Goal: Task Accomplishment & Management: Manage account settings

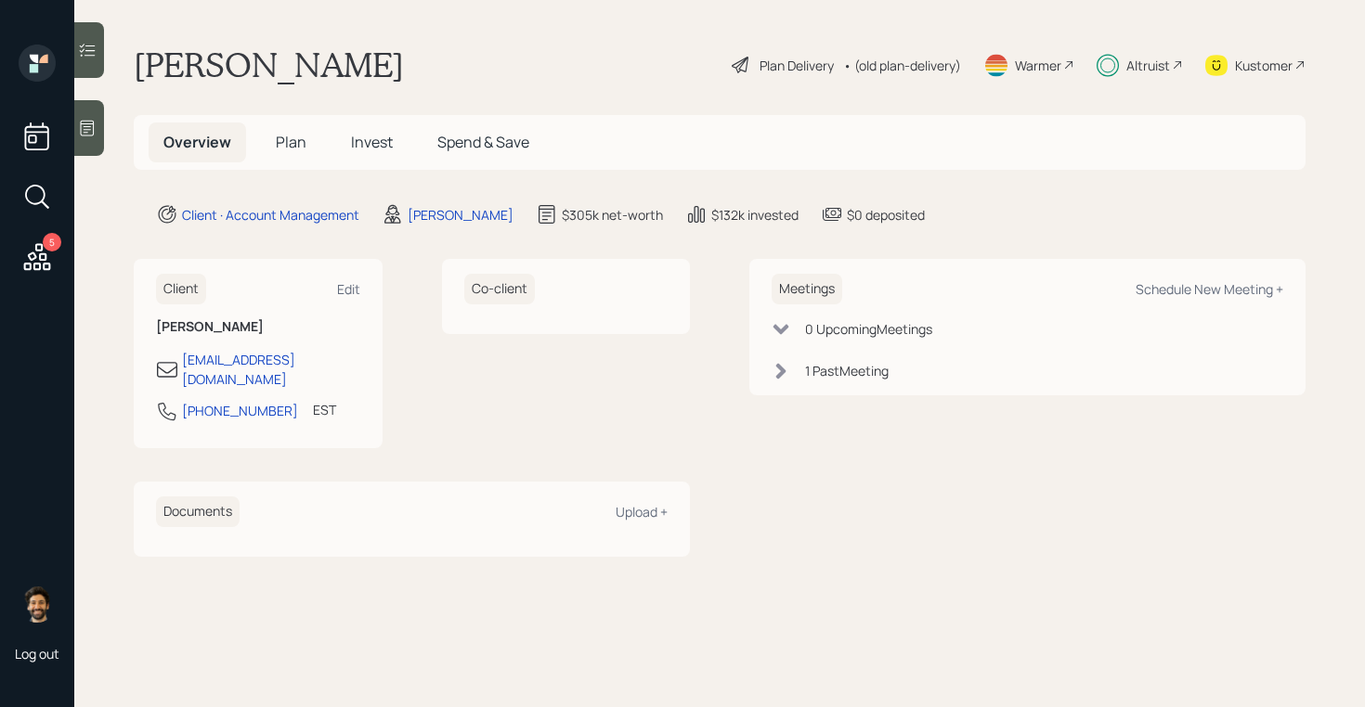
click at [1156, 70] on div "Altruist" at bounding box center [1148, 65] width 44 height 19
click at [353, 146] on span "Invest" at bounding box center [372, 142] width 42 height 20
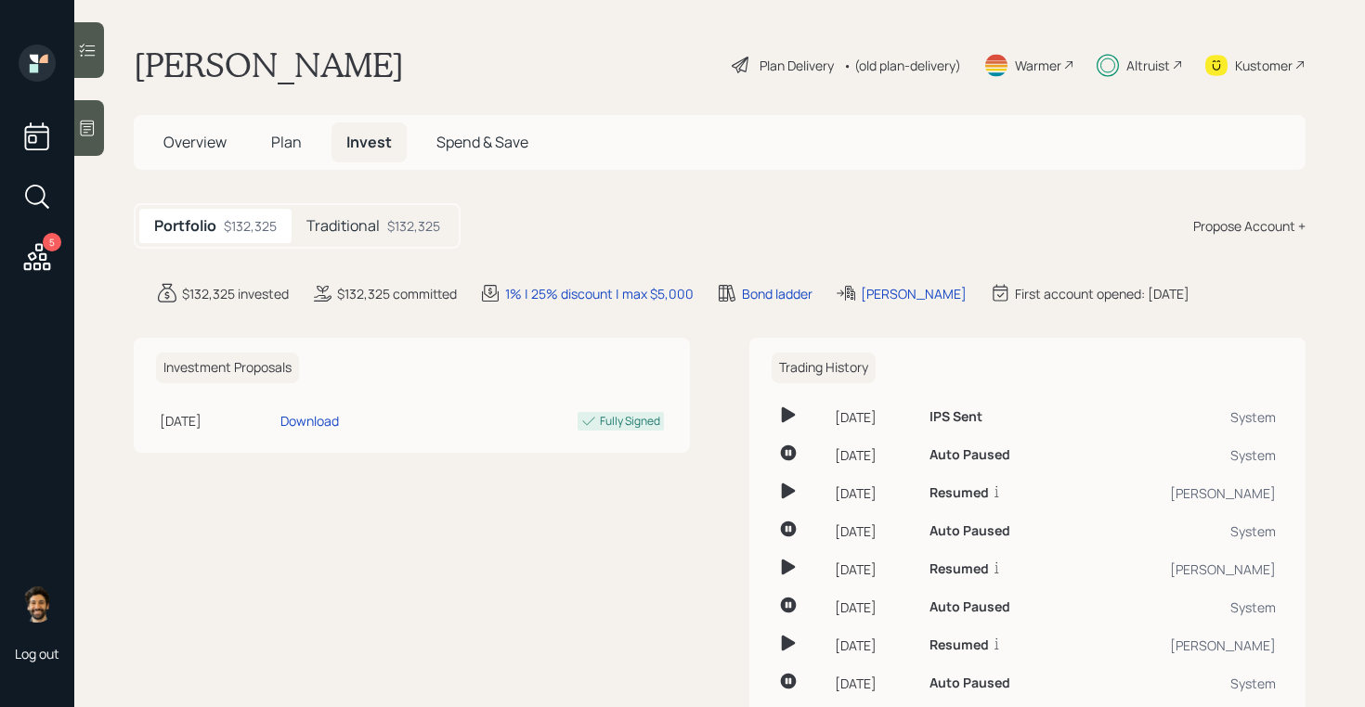
click at [383, 233] on div "Traditional $132,325" at bounding box center [373, 226] width 163 height 34
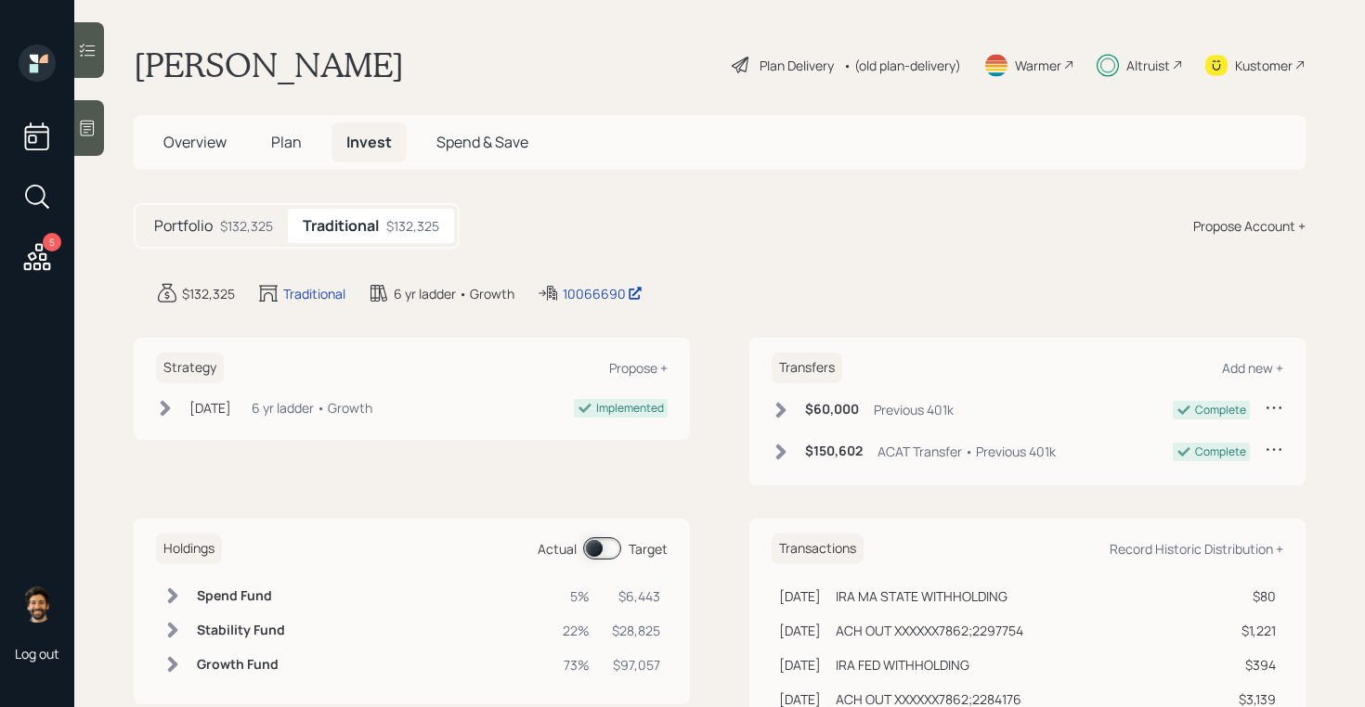
click at [597, 545] on span at bounding box center [602, 549] width 38 height 22
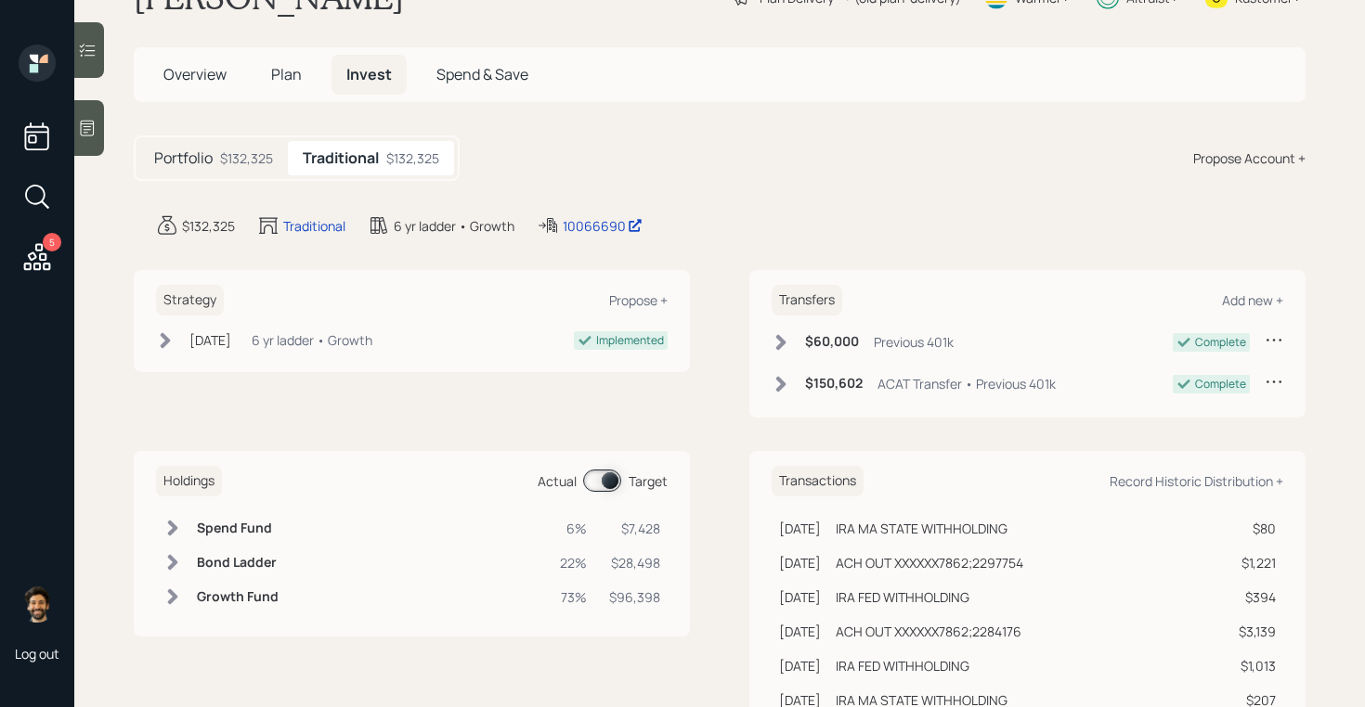
scroll to position [79, 0]
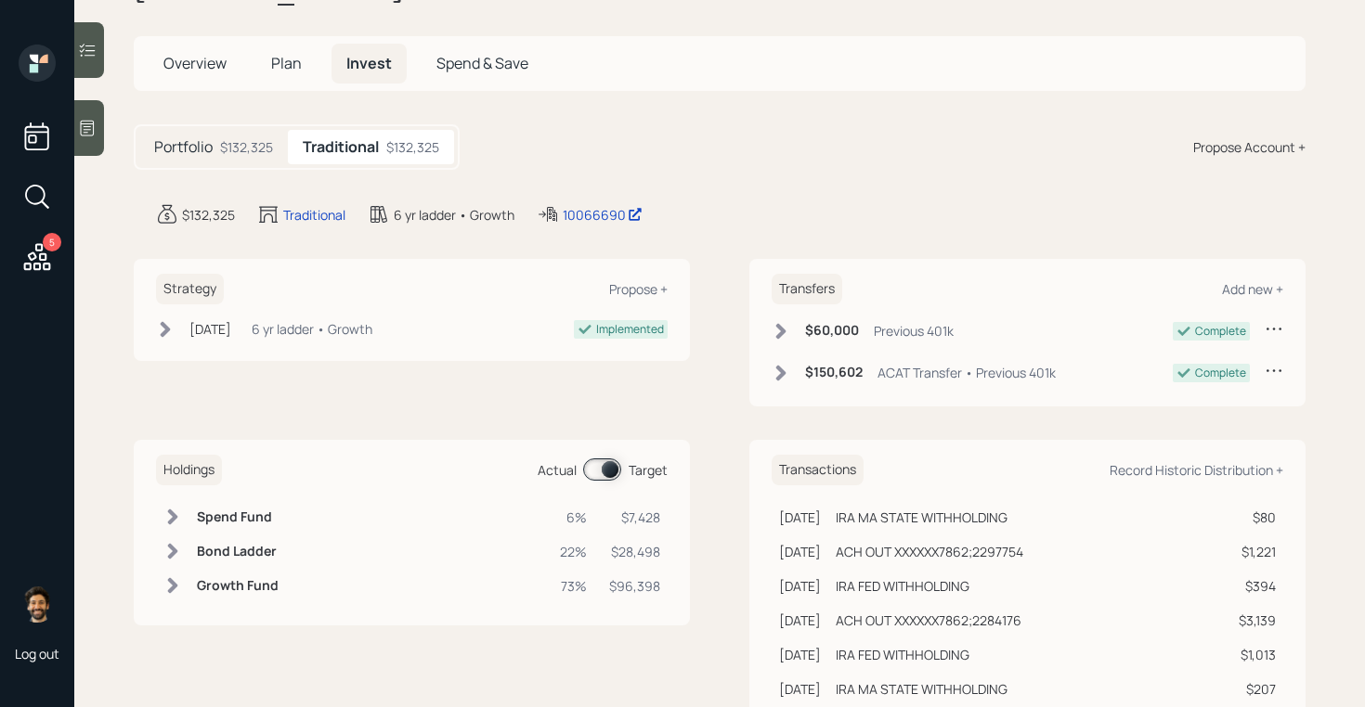
click at [603, 460] on span at bounding box center [602, 470] width 38 height 22
click at [602, 473] on span at bounding box center [602, 470] width 38 height 22
click at [603, 463] on span at bounding box center [602, 470] width 38 height 22
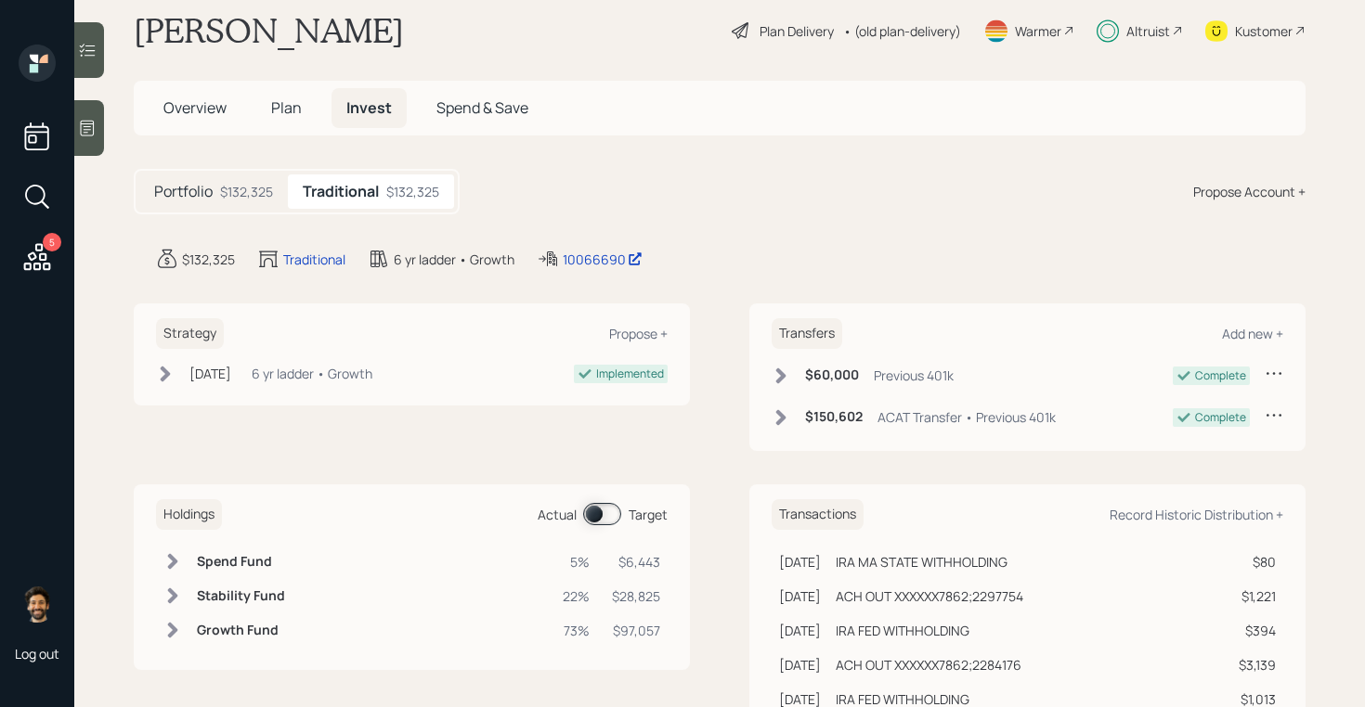
click at [284, 108] on span "Plan" at bounding box center [286, 107] width 31 height 20
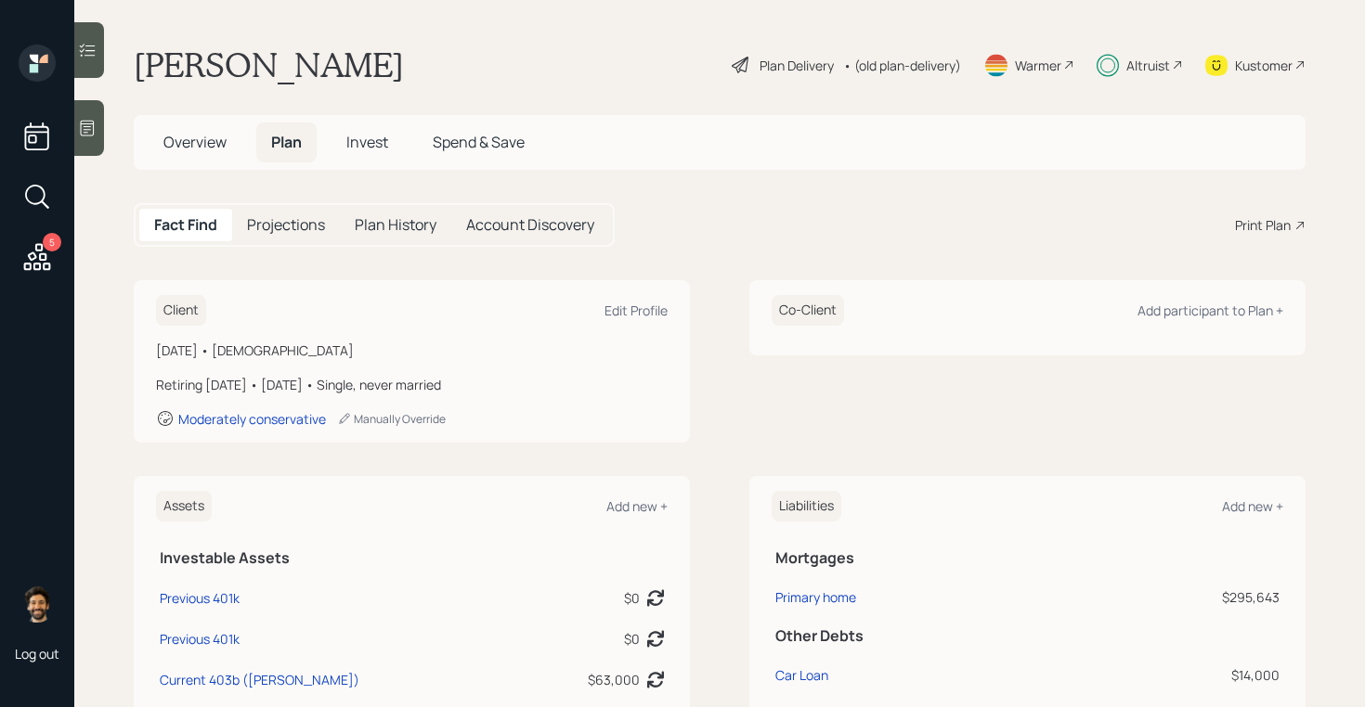
click at [359, 140] on span "Invest" at bounding box center [367, 142] width 42 height 20
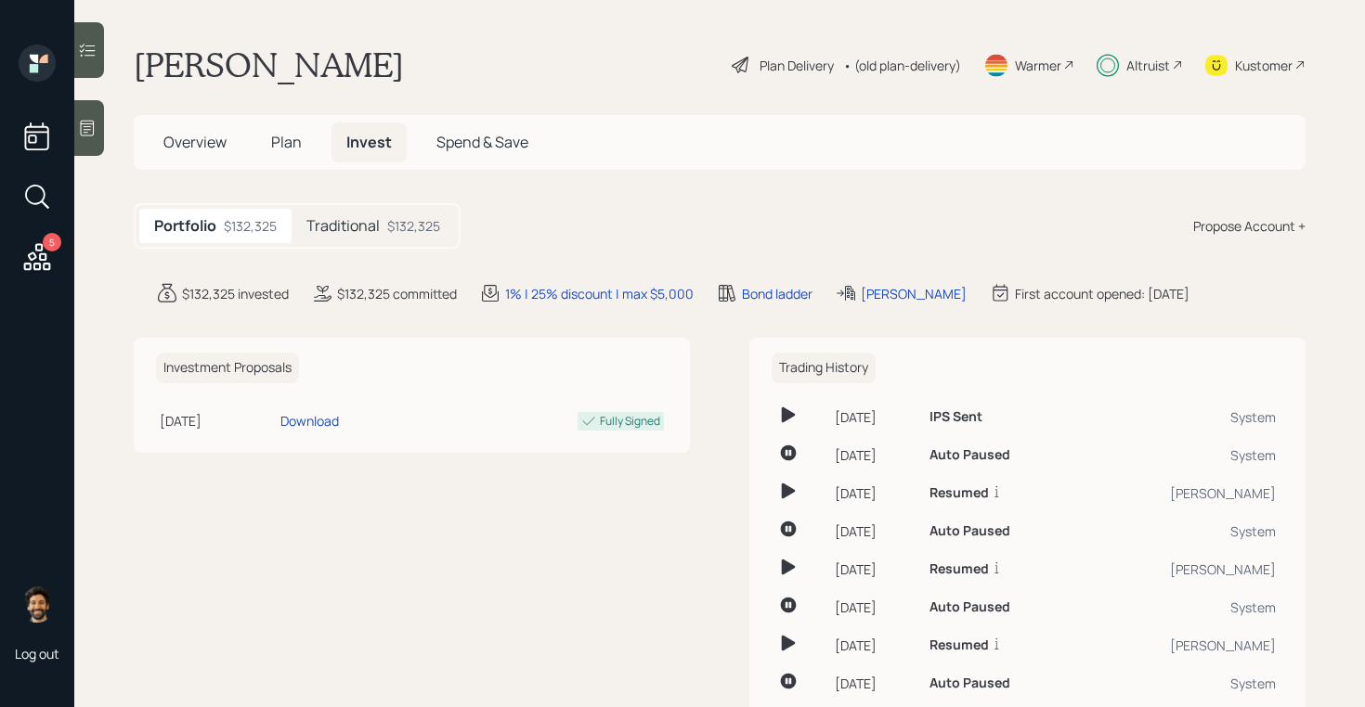
click at [206, 144] on span "Overview" at bounding box center [194, 142] width 63 height 20
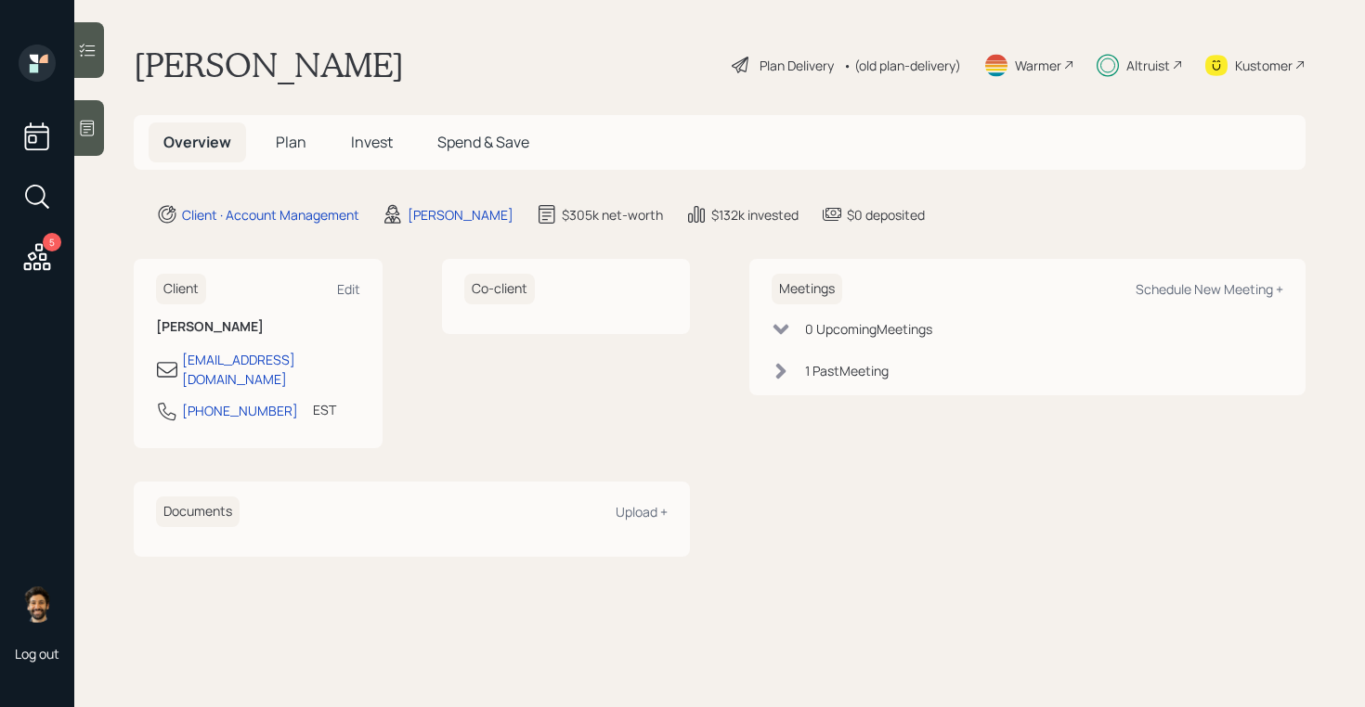
click at [297, 144] on span "Plan" at bounding box center [291, 142] width 31 height 20
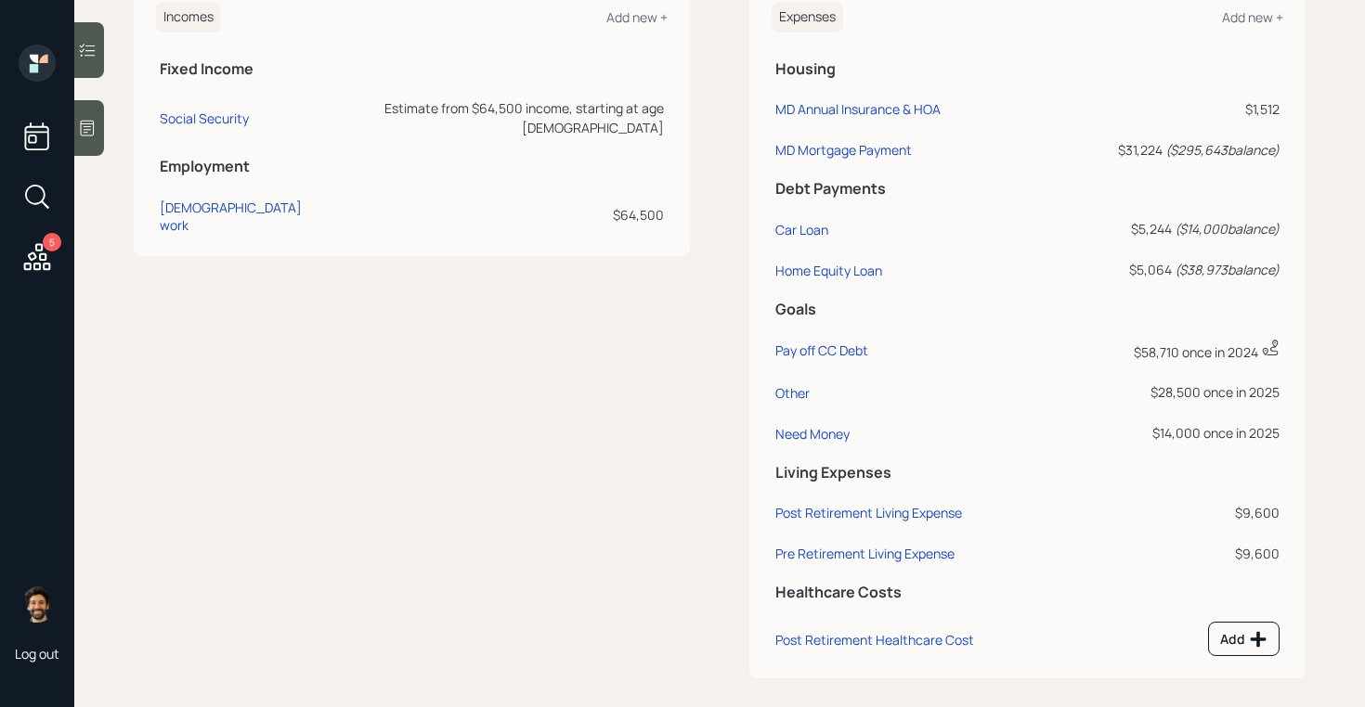
scroll to position [933, 0]
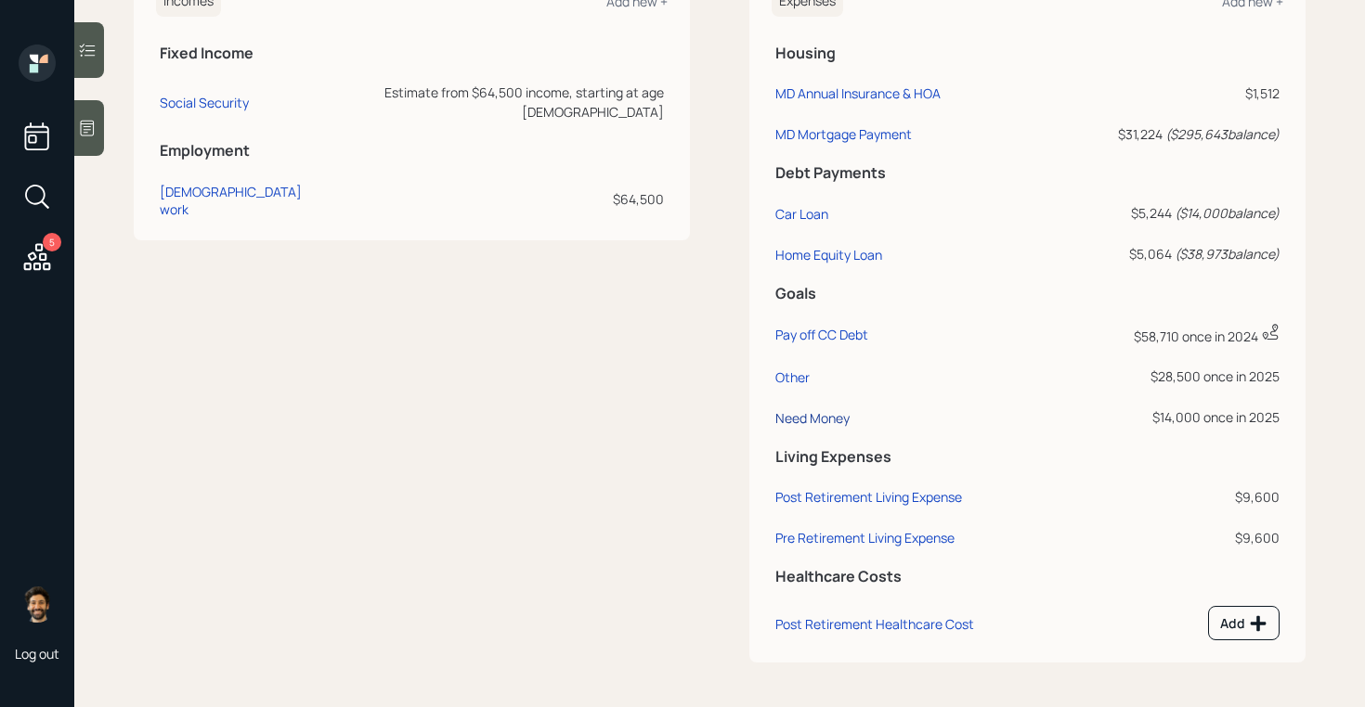
click at [829, 415] on div "Need Money" at bounding box center [812, 418] width 74 height 18
select select "0"
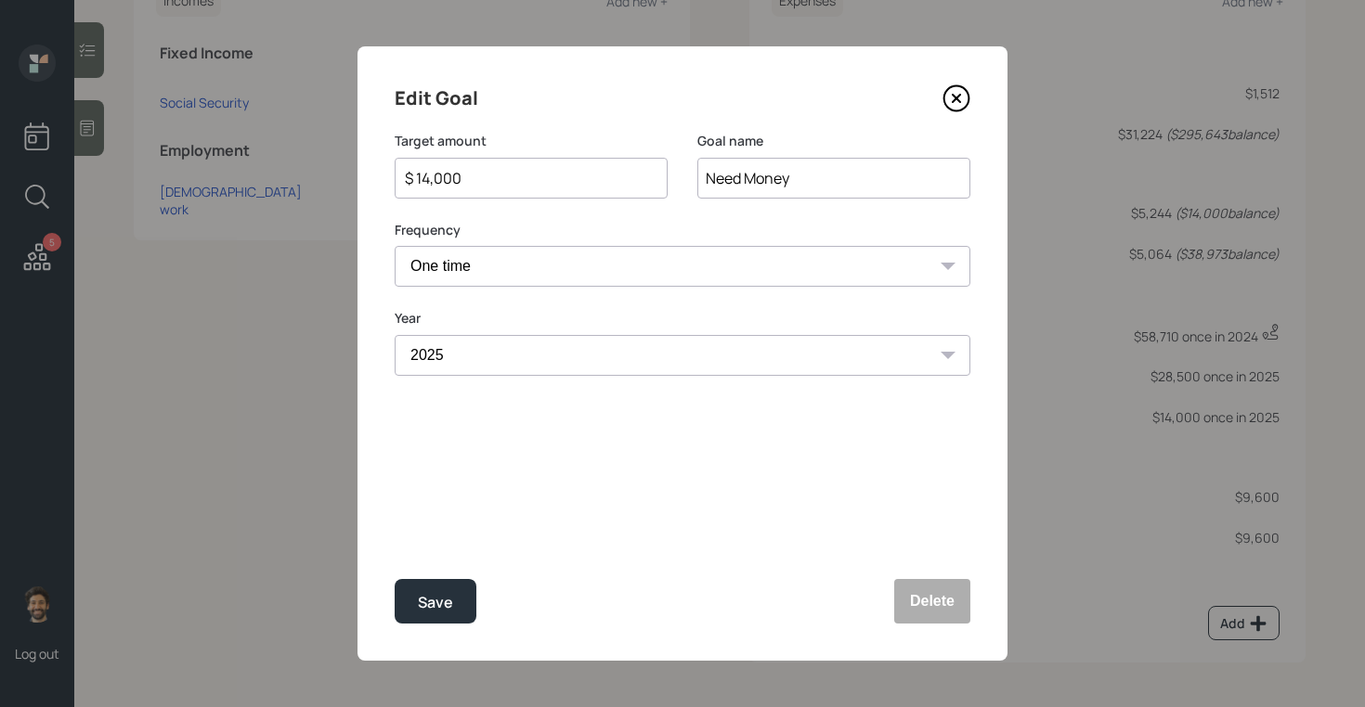
click at [446, 189] on div "$ 14,000" at bounding box center [531, 178] width 273 height 41
click at [429, 173] on input "$ 14,000" at bounding box center [523, 178] width 241 height 22
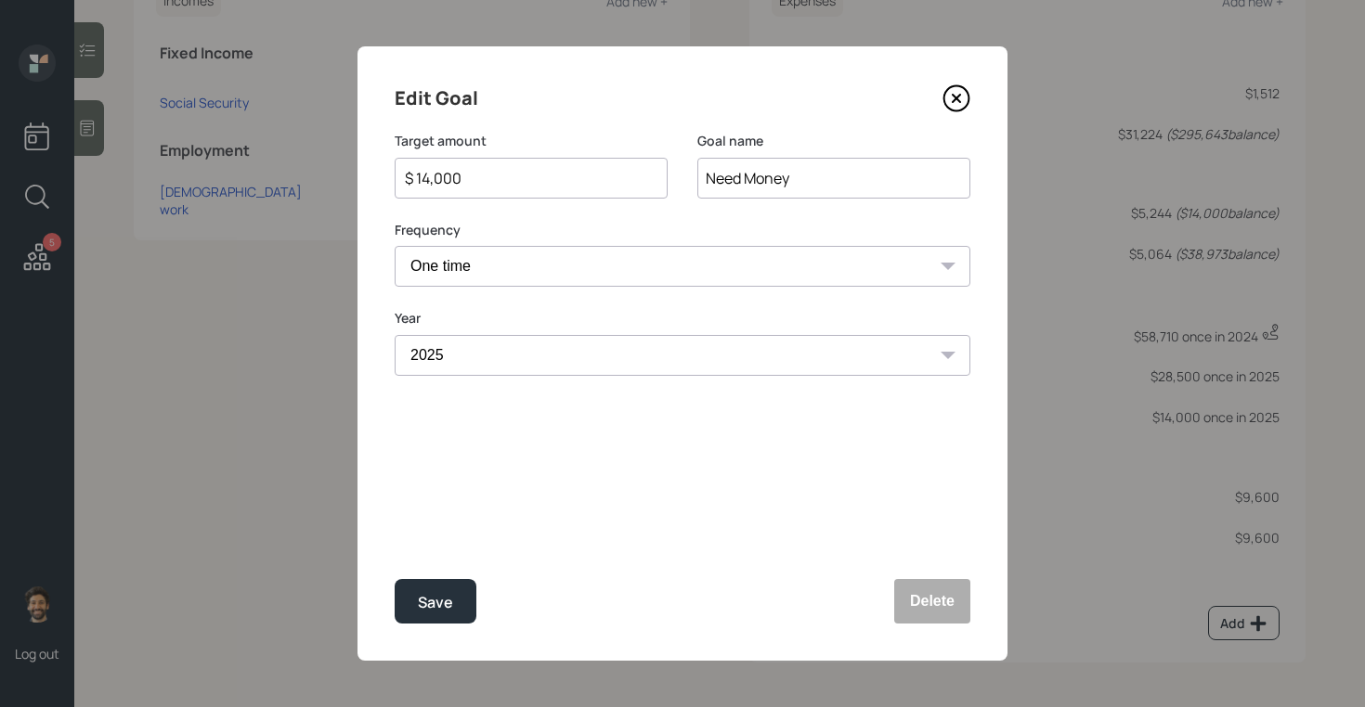
click at [429, 173] on input "$ 14,000" at bounding box center [523, 178] width 241 height 22
click at [419, 599] on div "Save" at bounding box center [435, 602] width 35 height 25
type input "$ 14,000"
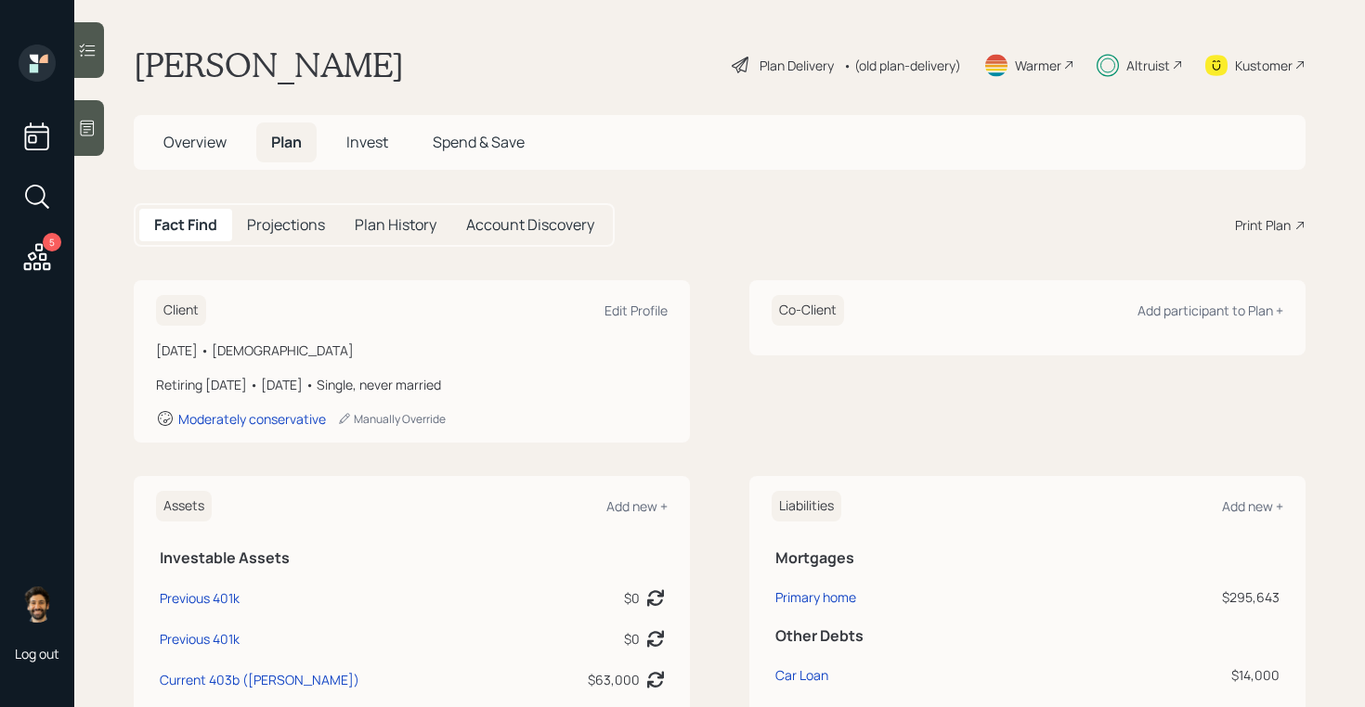
click at [351, 139] on span "Invest" at bounding box center [367, 142] width 42 height 20
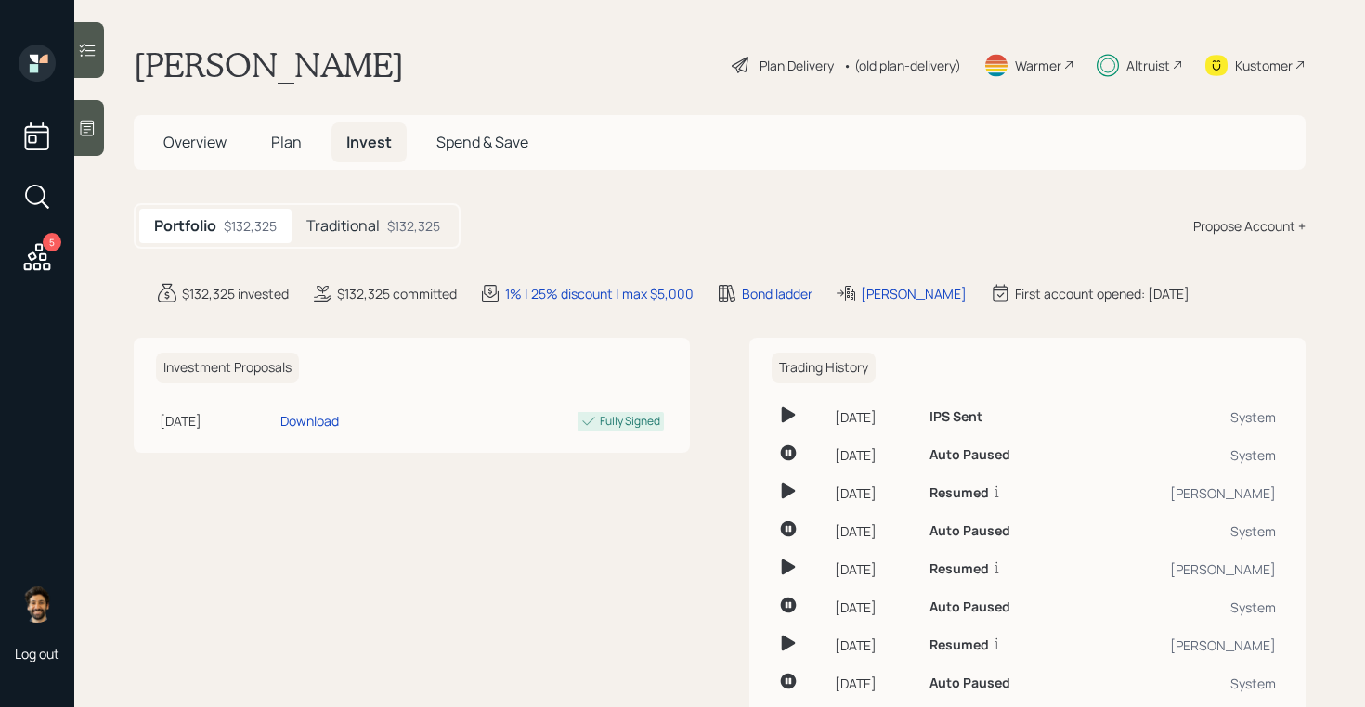
click at [358, 220] on h5 "Traditional" at bounding box center [342, 226] width 73 height 18
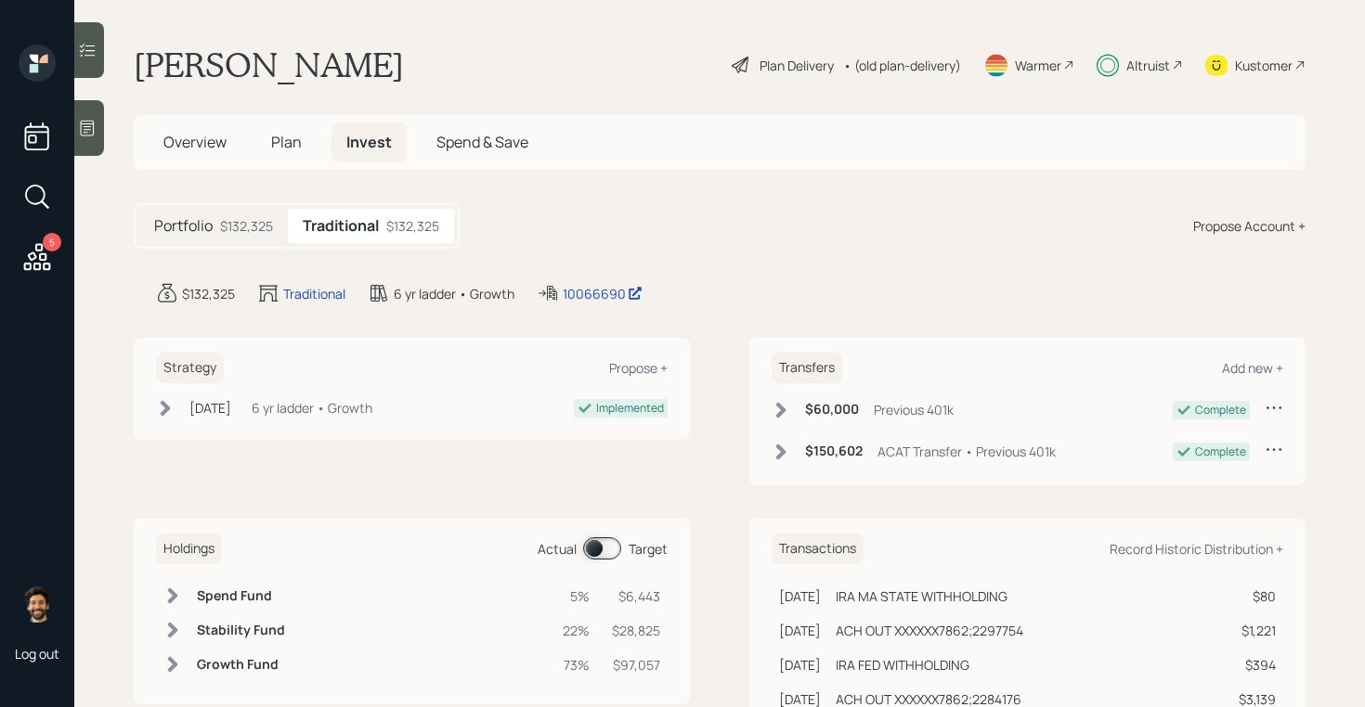
click at [591, 538] on span at bounding box center [602, 549] width 38 height 22
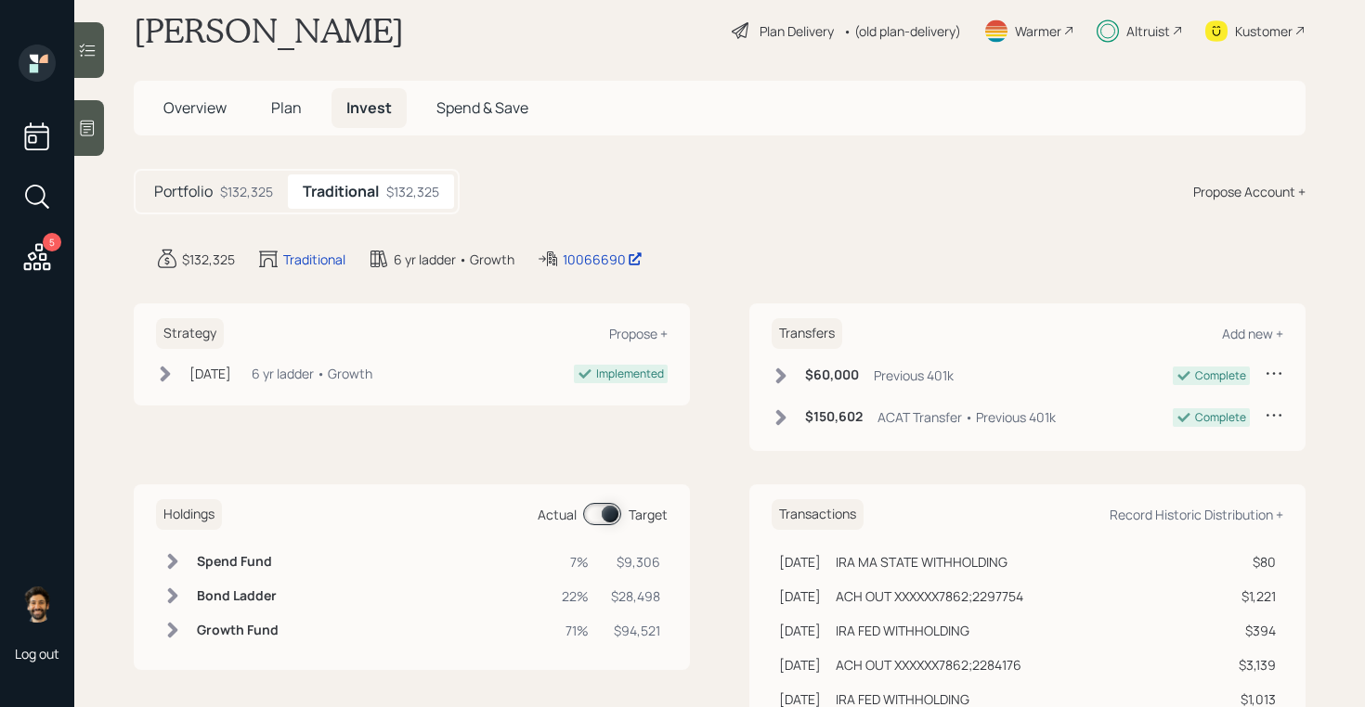
scroll to position [35, 0]
click at [601, 512] on span at bounding box center [602, 513] width 38 height 22
click at [605, 512] on span at bounding box center [602, 513] width 38 height 22
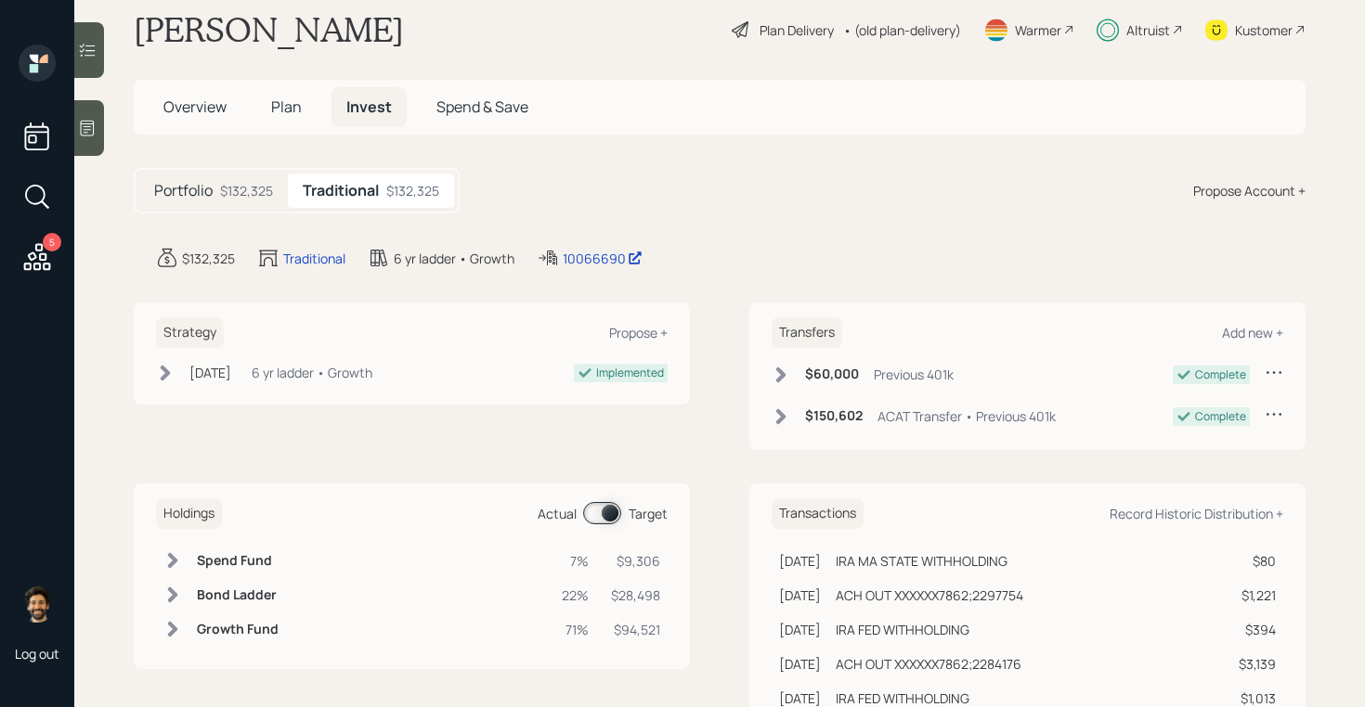
click at [84, 58] on icon at bounding box center [87, 50] width 19 height 19
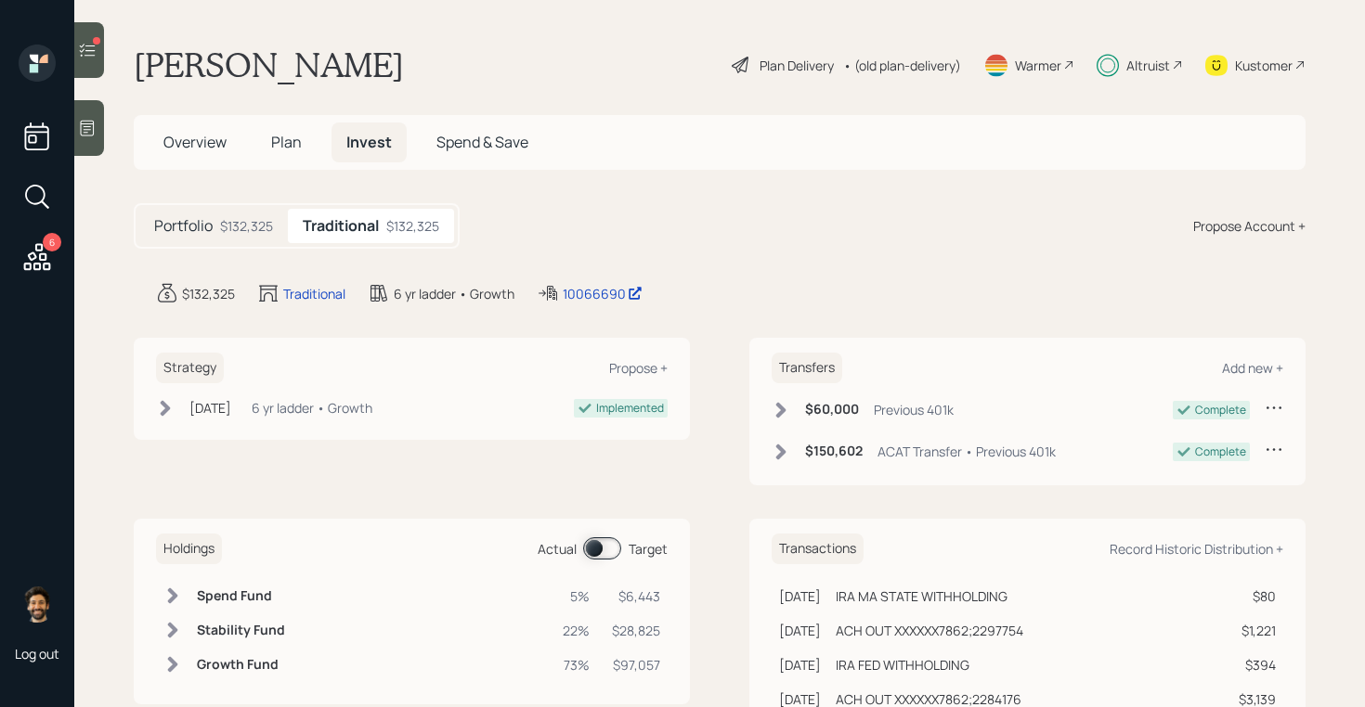
click at [88, 57] on icon at bounding box center [87, 50] width 19 height 19
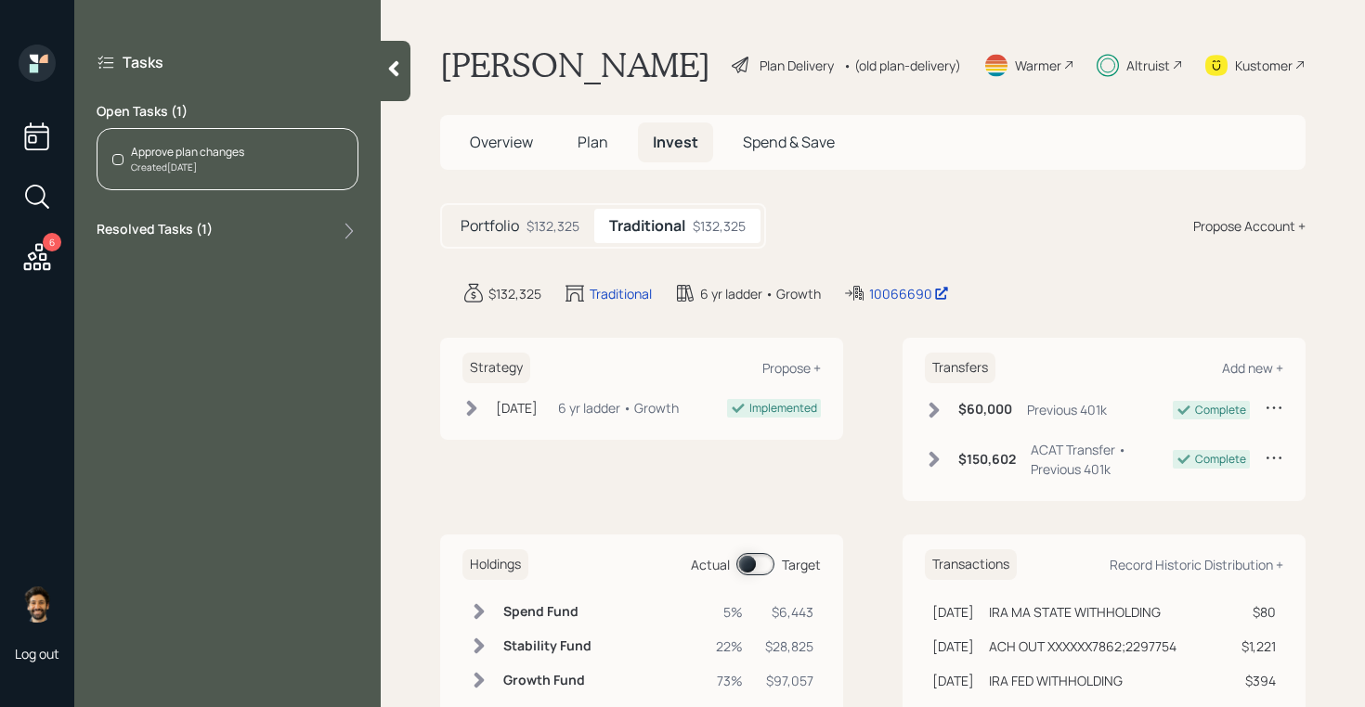
click at [262, 169] on div "Approve plan changes Created [DATE]" at bounding box center [228, 159] width 262 height 62
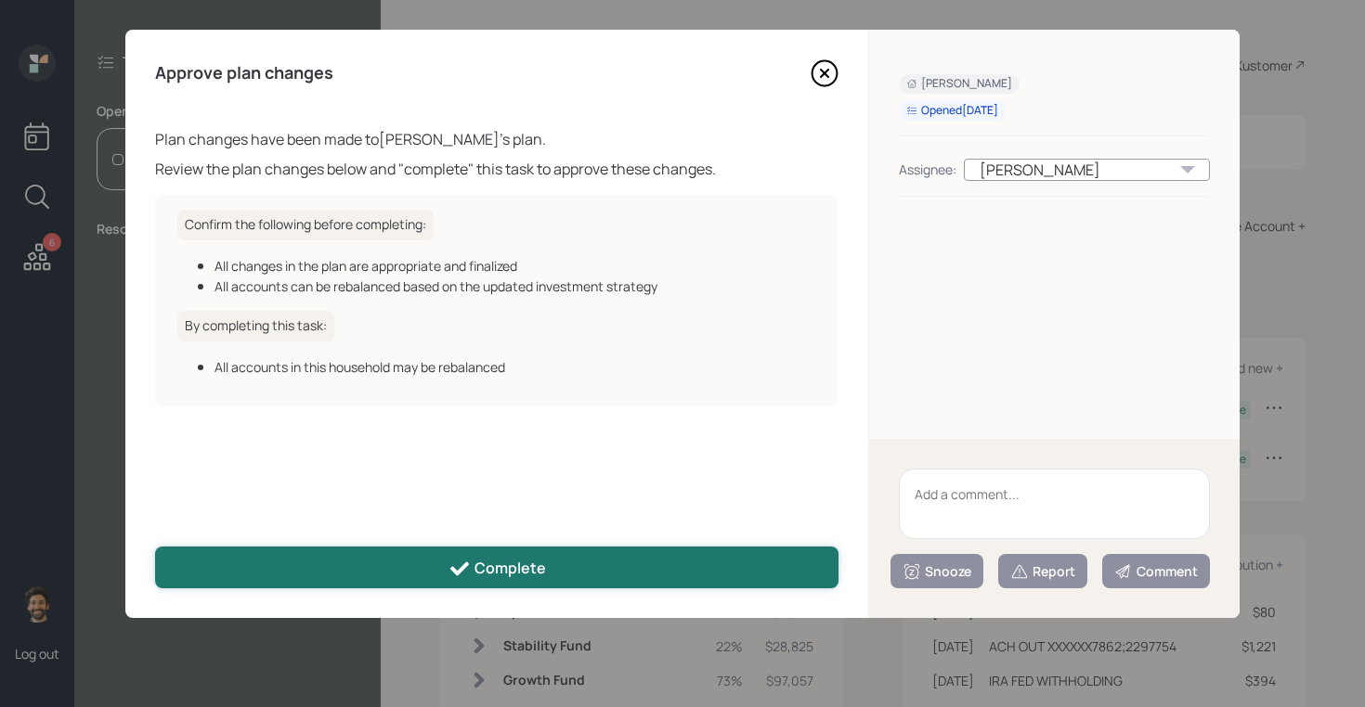
click at [523, 568] on div "Complete" at bounding box center [496, 569] width 97 height 22
